Goal: Task Accomplishment & Management: Manage account settings

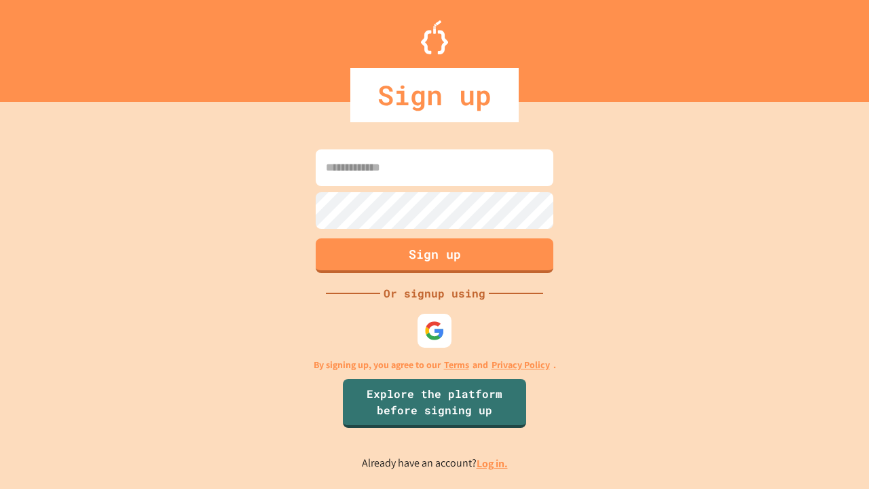
click at [493, 463] on link "Log in." at bounding box center [491, 463] width 31 height 14
